Goal: Complete application form: Complete application form

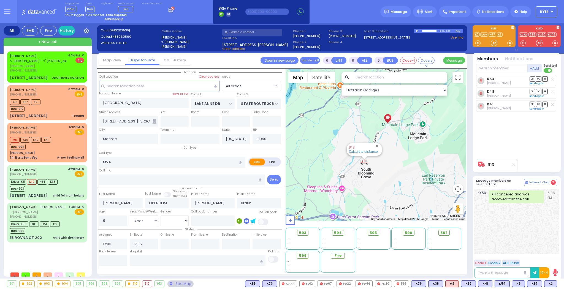
select select "Year"
select select "[DEMOGRAPHIC_DATA]"
click at [66, 62] on div "[PERSON_NAME] ר' [PERSON_NAME]' [PERSON_NAME]" at bounding box center [41, 58] width 63 height 11
type input "2"
type input "1"
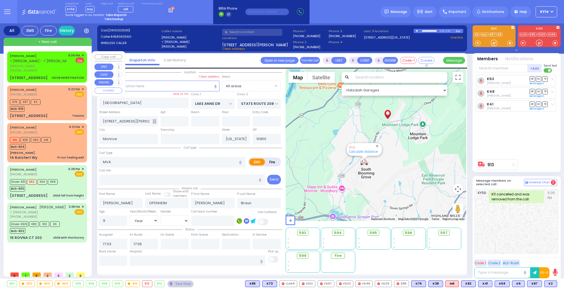
type input "0"
select select
type input "ODOR INVESTIGATION"
radio input "false"
radio input "true"
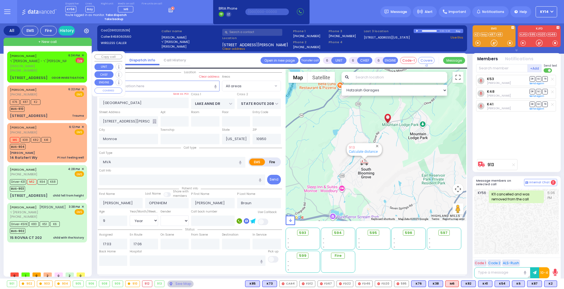
type input "[PERSON_NAME]"
type input "POLLAK"
select select
type input "18:34"
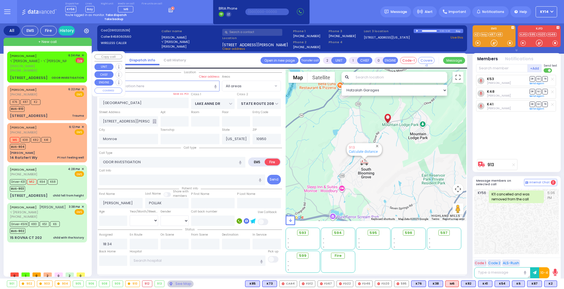
type input "PILNUA RD"
type input "[PERSON_NAME][GEOGRAPHIC_DATA]"
type input "[STREET_ADDRESS]"
type input "102"
select select "Hatzalah Garages"
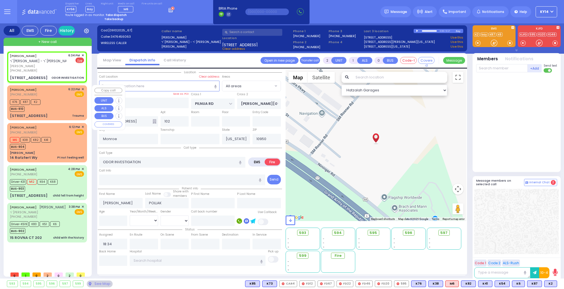
click at [64, 96] on div "[PERSON_NAME] [PHONE_NUMBER] 6:22 PM ✕ EMS" at bounding box center [47, 92] width 74 height 10
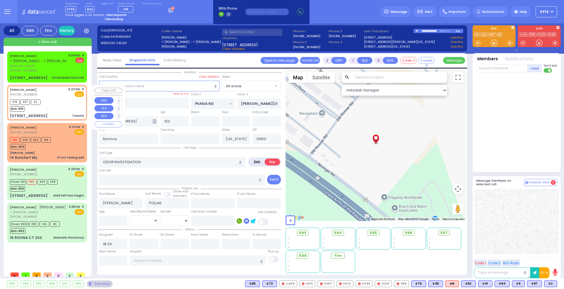
type input "0"
select select
type input "Trauma"
radio input "true"
type input "ARYE"
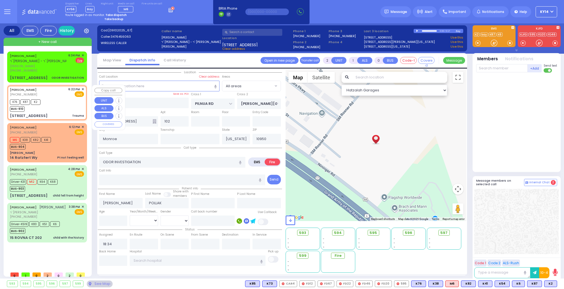
type input "TELLER"
select select
type input "18:22"
type input "18:23"
type input "[GEOGRAPHIC_DATA]"
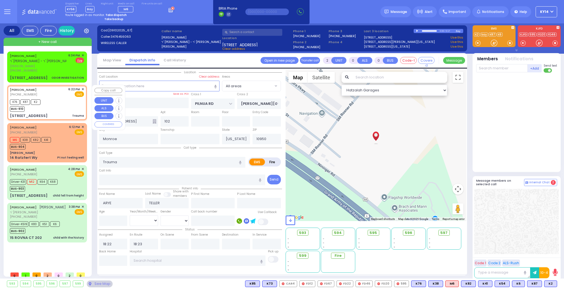
type input "COUNTY ROUTE 105"
type input "[STREET_ADDRESS]"
type input "106"
type input "[PERSON_NAME]"
select select "SECTION 4"
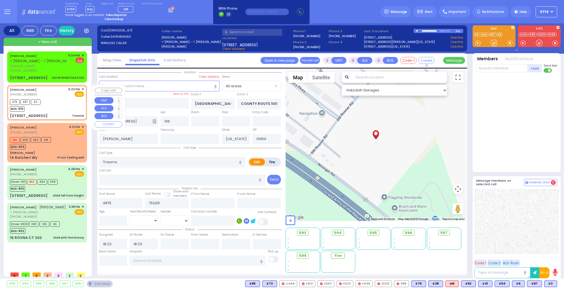
select select "Hatzalah Garages"
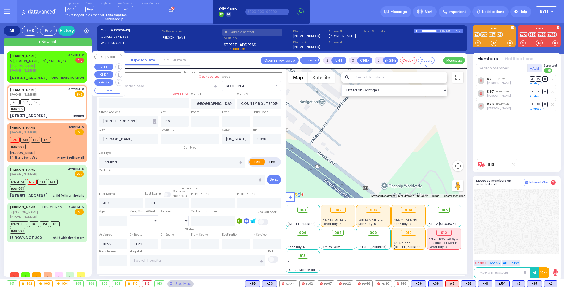
click at [64, 59] on span "ר' [PERSON_NAME] - ר' [PERSON_NAME]" at bounding box center [41, 61] width 63 height 5
type input "1"
select select
type input "ODOR INVESTIGATION"
radio input "false"
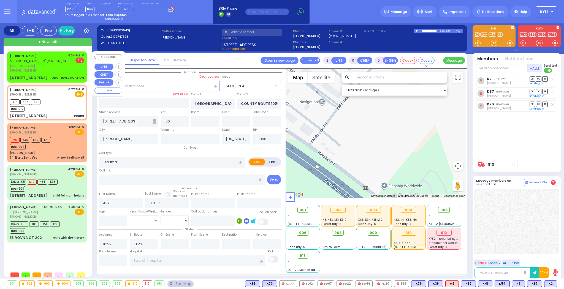
radio input "true"
type input "[PERSON_NAME]"
type input "POLLAK"
select select
type input "18:34"
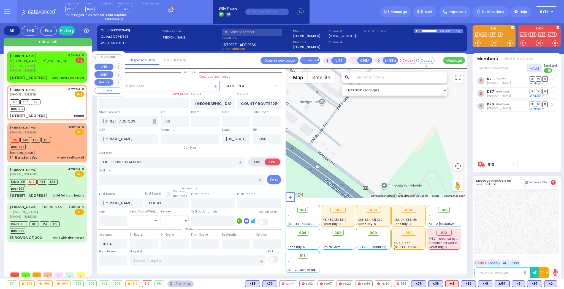
select select "Hatzalah Garages"
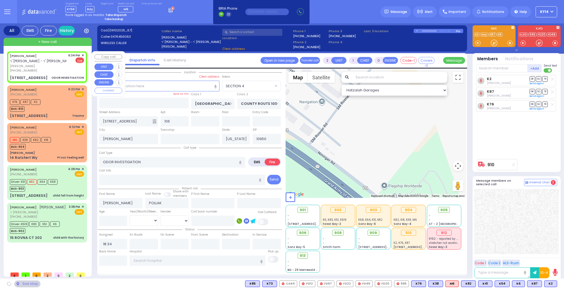
type input "PILNUA RD"
type input "[PERSON_NAME][GEOGRAPHIC_DATA]"
type input "[STREET_ADDRESS]"
type input "102"
type input "Monroe"
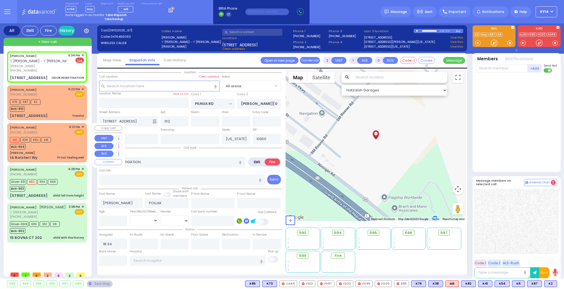
click at [54, 144] on div "M6 K38 K82 K41 BUS-904" at bounding box center [32, 143] width 45 height 14
type input "1"
type input "0"
type input "1"
select select
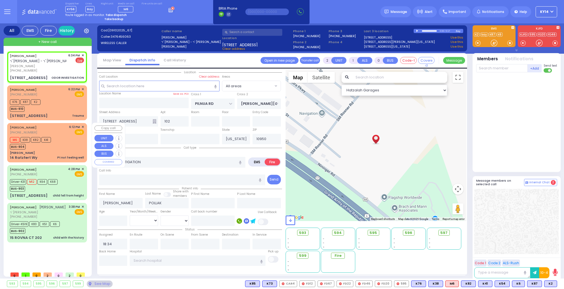
type input "Pt not feeling well"
radio input "true"
type input "[PERSON_NAME]"
select select
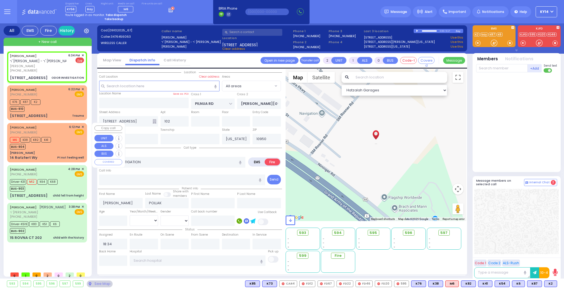
type input "18:12"
type input "18:13"
select select "Hatzalah Garages"
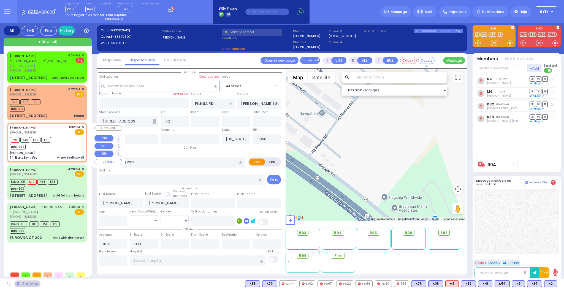
type input "[PERSON_NAME]"
type input "[GEOGRAPHIC_DATA]"
type input "14 Ratzfert Wy"
type input "[PERSON_NAME]"
select select "SECTION 4"
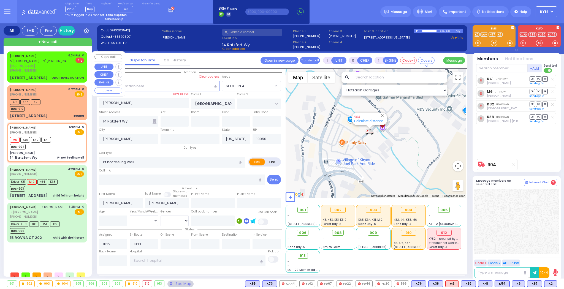
click at [62, 60] on span "ר' [PERSON_NAME] - ר' [PERSON_NAME]" at bounding box center [41, 61] width 63 height 5
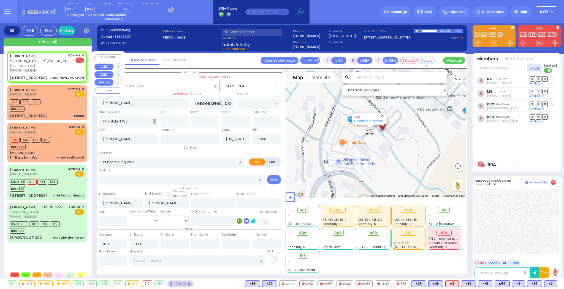
type input "2"
type input "1"
type input "0"
select select
type input "ODOR INVESTIGATION"
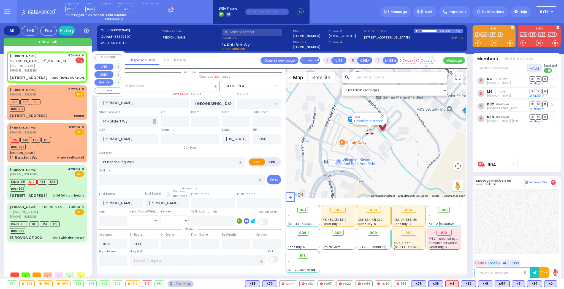
radio input "false"
radio input "true"
type input "[PERSON_NAME]"
type input "POLLAK"
select select
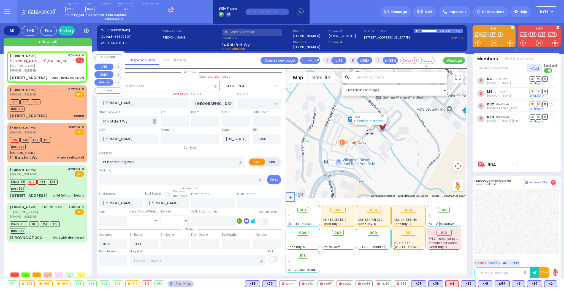
type input "18:34"
type input "PILNUA RD"
type input "[PERSON_NAME][GEOGRAPHIC_DATA]"
type input "[STREET_ADDRESS]"
type input "102"
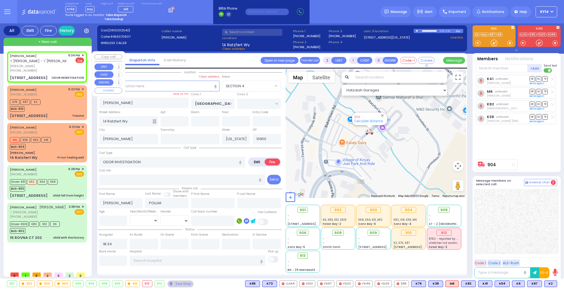
type input "Monroe"
select select "Hatzalah Garages"
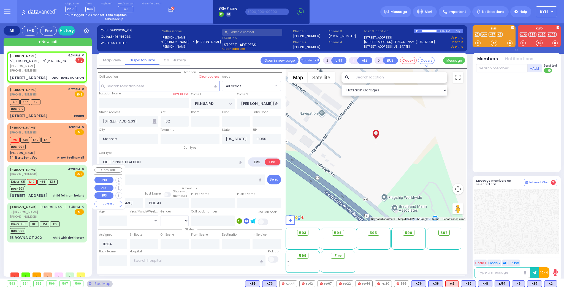
click at [58, 168] on div "[PERSON_NAME] [PHONE_NUMBER] 4:28 PM ✕ EMS" at bounding box center [47, 172] width 74 height 10
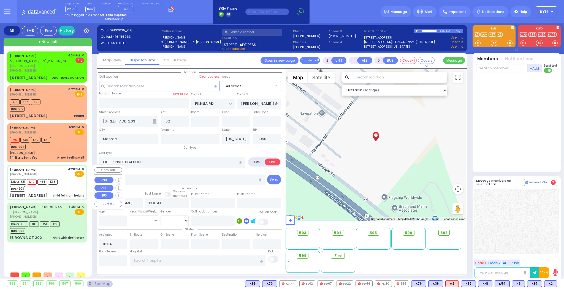
type input "6"
select select
type input "child fell from height"
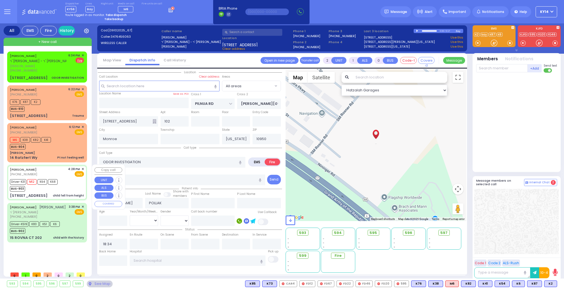
radio input "true"
type input "[PERSON_NAME]"
type input "Mariam"
type input "Engel"
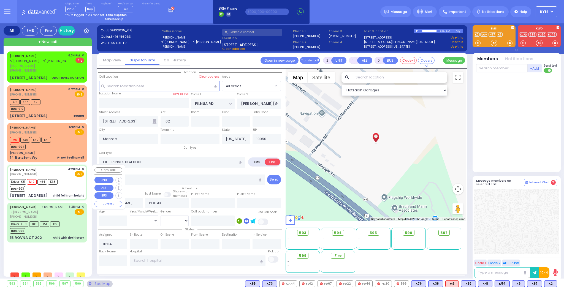
type input "2"
select select "Year"
select select "[DEMOGRAPHIC_DATA]"
type input "16:28"
type input "16:29"
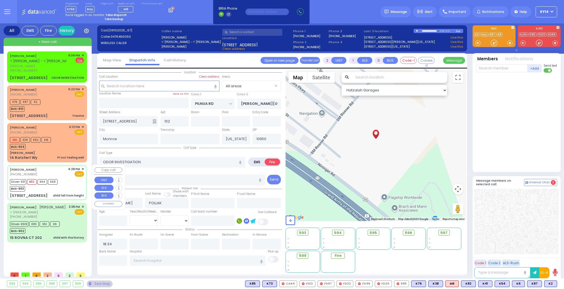
type input "16:31"
type input "16:45"
type input "17:30"
type input "18:30"
type input "[US_STATE][GEOGRAPHIC_DATA]- [GEOGRAPHIC_DATA] [STREET_ADDRESS][US_STATE]"
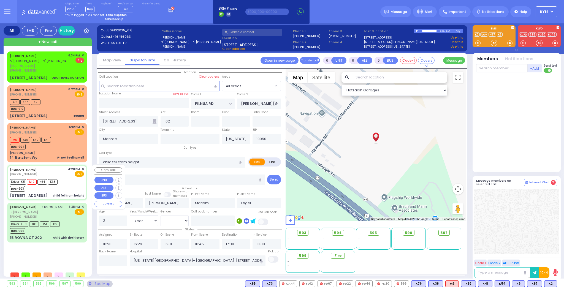
select select "Hatzalah Garages"
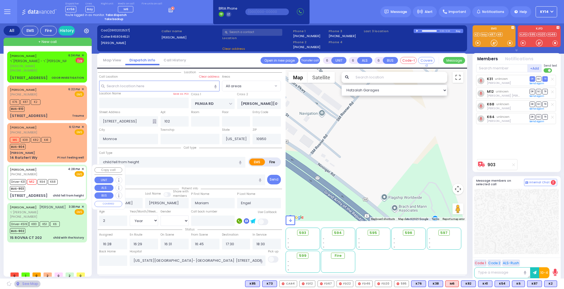
type input "FOREST RD"
type input "1 STRELISK CT"
type input "101"
type input "[PERSON_NAME]"
select select "MONROE"
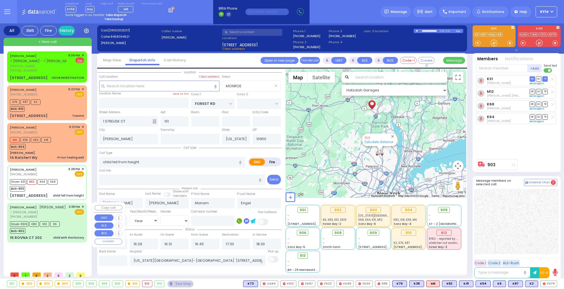
click at [59, 215] on span "ר' [PERSON_NAME]" at bounding box center [38, 212] width 56 height 5
select select
type input "child with the history"
radio input "true"
type input "[PERSON_NAME]"
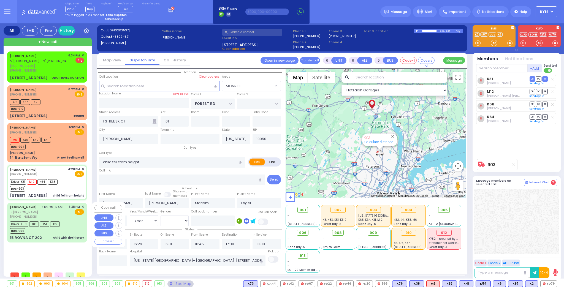
type input "[PERSON_NAME]"
type input "Yikseiel"
type input "[PERSON_NAME]"
type input "1"
select select "Year"
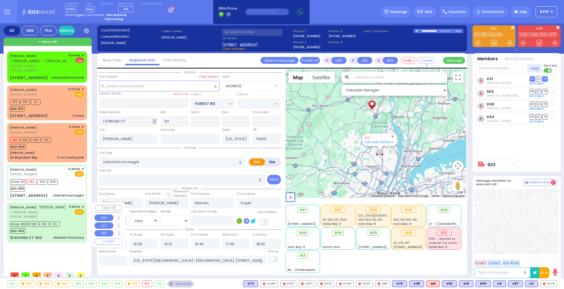
select select "[DEMOGRAPHIC_DATA]"
type input "15:38"
type input "15:43"
type input "15:46"
type input "15:50"
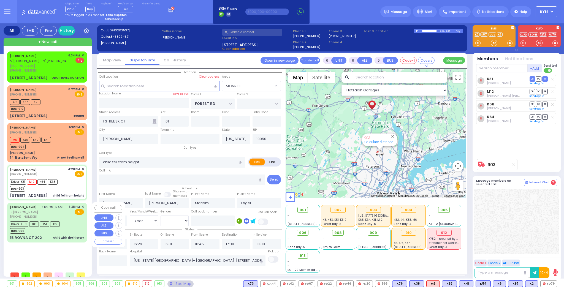
type input "16:22"
type input "16:35"
type input "[US_STATE][GEOGRAPHIC_DATA] [PERSON_NAME][GEOGRAPHIC_DATA] [STREET_ADDRESS][US_…"
select select "Hatzalah Garages"
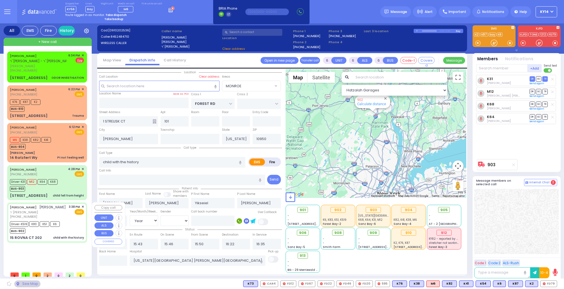
type input "CHEVRON RD"
type input "[GEOGRAPHIC_DATA]"
type input "15 ROVNA CT"
type input "202"
type input "Monroe"
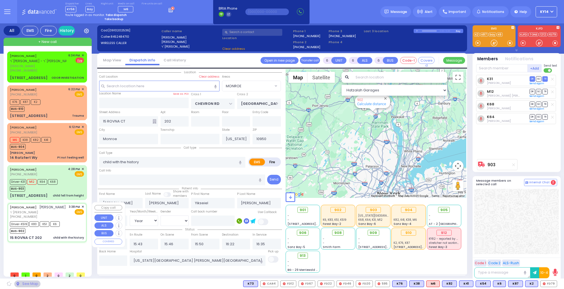
select select "SECTION 5"
